Goal: Task Accomplishment & Management: Manage account settings

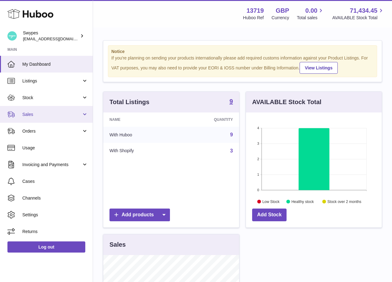
scroll to position [97, 136]
drag, startPoint x: 49, startPoint y: 109, endPoint x: 49, endPoint y: 117, distance: 8.1
click at [49, 109] on link "Sales" at bounding box center [46, 114] width 93 height 17
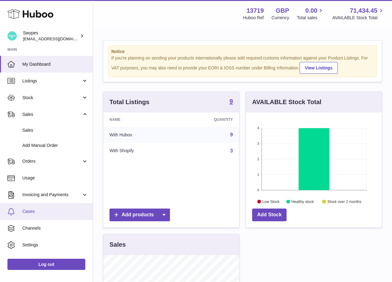
click at [50, 213] on span "Cases" at bounding box center [55, 212] width 66 height 6
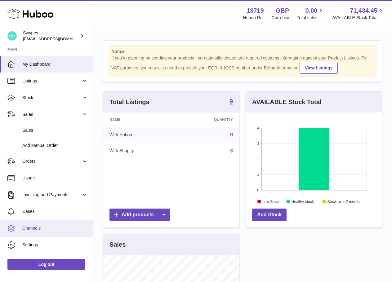
click at [47, 231] on span "Channels" at bounding box center [55, 228] width 66 height 6
click at [48, 227] on span "Channels" at bounding box center [55, 228] width 66 height 6
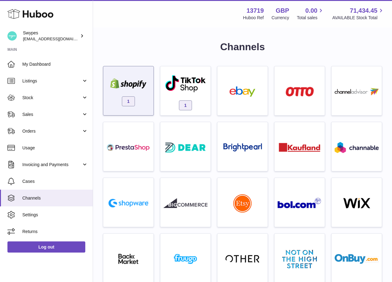
click at [136, 101] on div "1" at bounding box center [128, 93] width 44 height 40
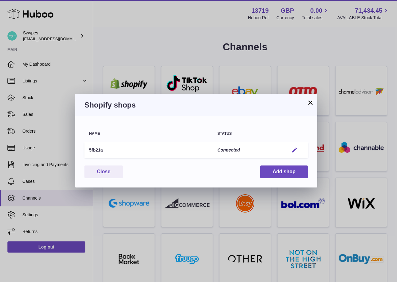
click at [298, 150] on button "Edit" at bounding box center [293, 150] width 11 height 7
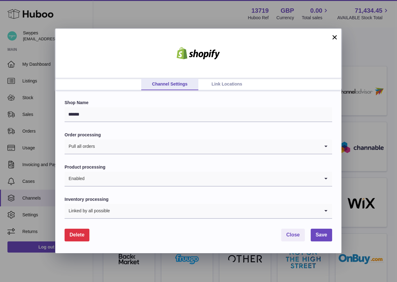
click at [219, 88] on link "Link Locations" at bounding box center [226, 84] width 57 height 12
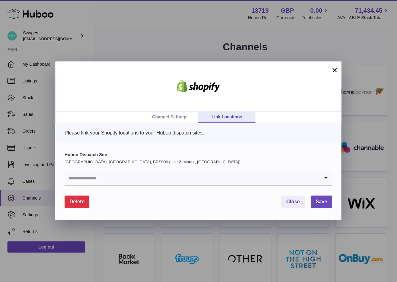
click at [202, 186] on div "Loading..." at bounding box center [198, 178] width 267 height 15
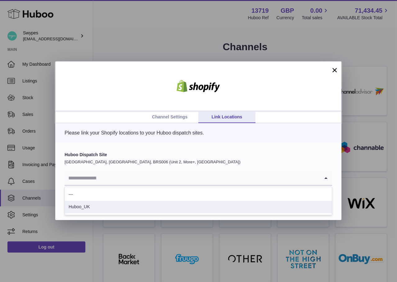
click at [164, 205] on li "Huboo_UK" at bounding box center [198, 207] width 267 height 12
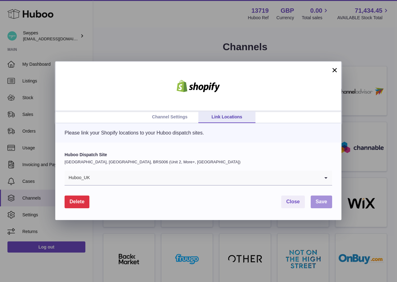
click at [325, 204] on span "Save" at bounding box center [320, 201] width 11 height 5
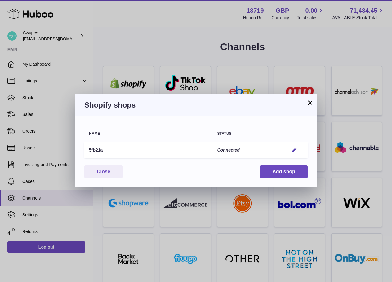
drag, startPoint x: 308, startPoint y: 104, endPoint x: 274, endPoint y: 138, distance: 47.6
click at [274, 138] on div "× Shopify shops Name Status 5fb21a Connected Edit You have not connected shop y…" at bounding box center [196, 141] width 242 height 94
click at [307, 100] on button "×" at bounding box center [309, 102] width 7 height 7
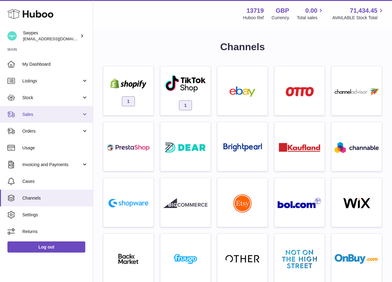
click at [48, 118] on link "Sales" at bounding box center [46, 114] width 93 height 17
